Goal: Information Seeking & Learning: Compare options

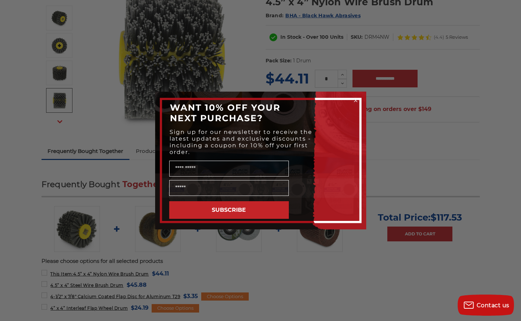
scroll to position [106, 0]
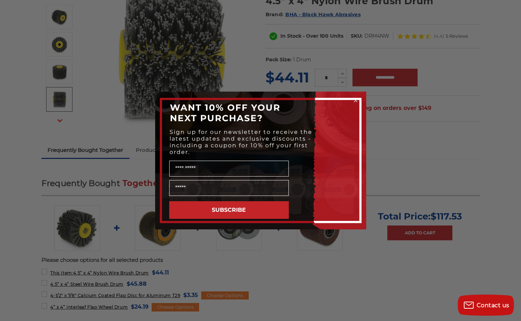
drag, startPoint x: 293, startPoint y: 109, endPoint x: 297, endPoint y: 109, distance: 4.6
click at [293, 109] on div "WANT 10% OFF YOUR NEXT PURCHASE?" at bounding box center [260, 113] width 197 height 28
click at [356, 101] on circle "Close dialog" at bounding box center [355, 100] width 7 height 7
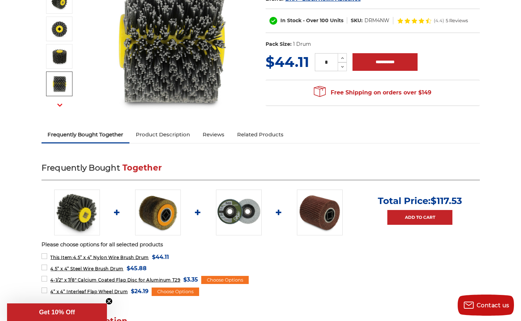
scroll to position [141, 0]
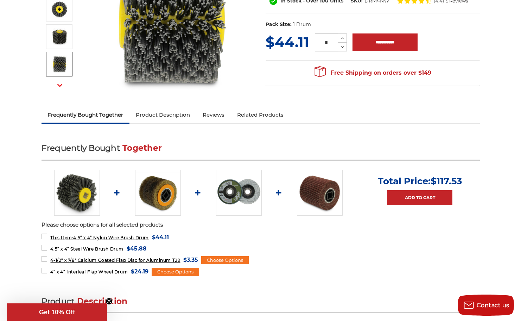
click at [325, 197] on img at bounding box center [320, 193] width 46 height 46
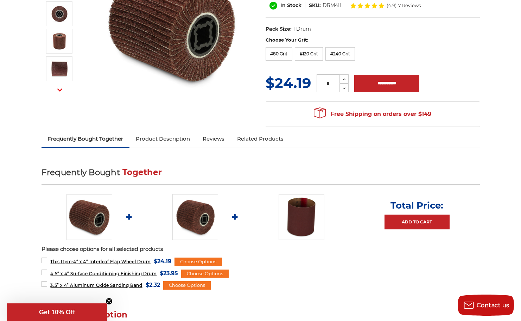
scroll to position [141, 0]
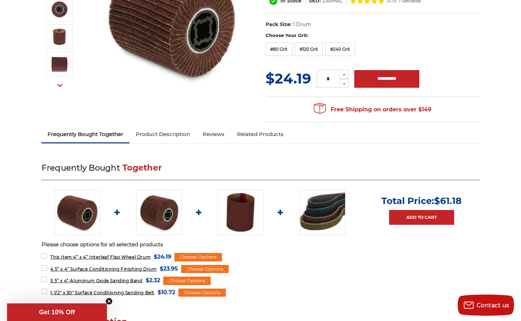
click at [89, 215] on img at bounding box center [78, 212] width 46 height 46
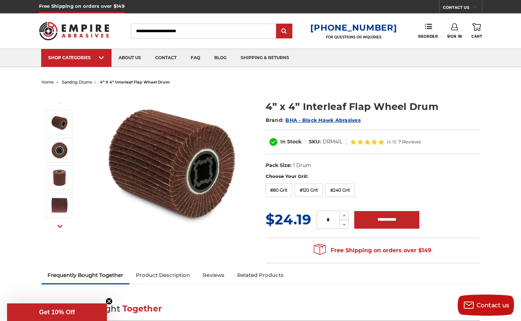
scroll to position [141, 0]
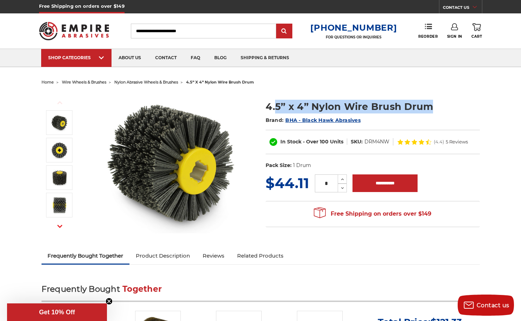
drag, startPoint x: 431, startPoint y: 106, endPoint x: 277, endPoint y: 99, distance: 154.3
click at [277, 99] on section "4.5” x 4” Nylon Wire Brush Drum Brand: BHA - Black Hawk Abrasives In Stock - Ov…" at bounding box center [373, 132] width 224 height 81
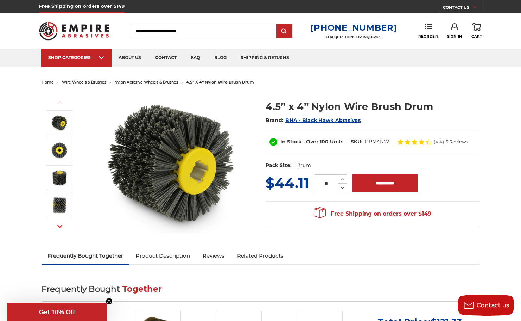
click at [466, 126] on div "4.5” x 4” Nylon Wire Brush Drum Brand: BHA - Black Hawk Abrasives In Stock - Ov…" at bounding box center [373, 136] width 214 height 73
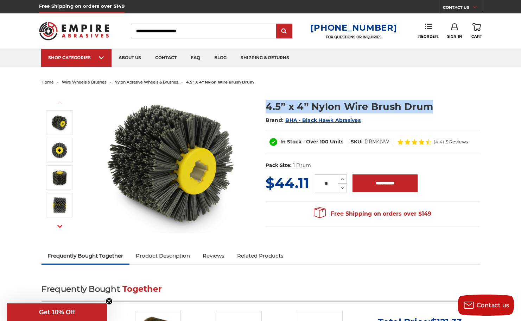
drag, startPoint x: 429, startPoint y: 109, endPoint x: 260, endPoint y: 102, distance: 169.1
click at [249, 105] on div "Previous Next 4.5” x 4” Nylon Wire Brush Drum Brand: BHA - Black Hawk Abrasives" at bounding box center [261, 167] width 448 height 160
copy div "4.5” x 4” Nylon Wire Brush Drum"
